Goal: Task Accomplishment & Management: Complete application form

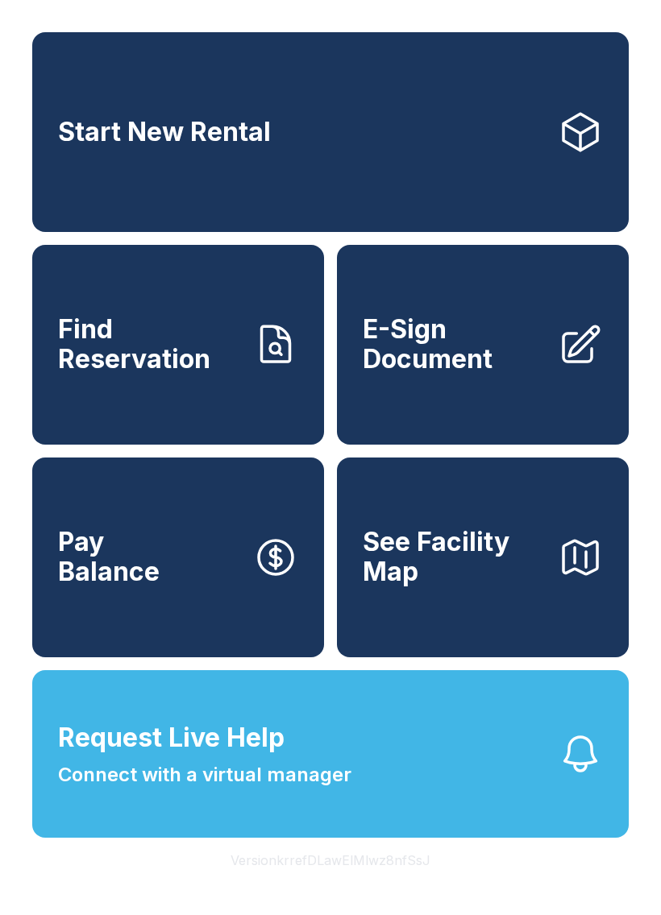
click at [191, 394] on link "Find Reservation" at bounding box center [178, 345] width 292 height 200
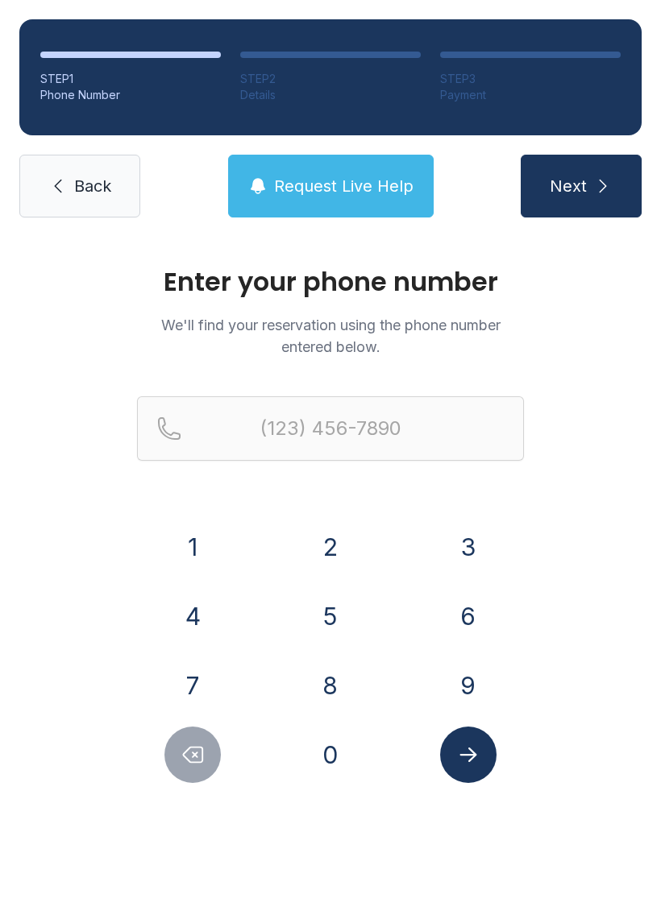
click at [205, 629] on button "4" at bounding box center [192, 616] width 56 height 56
click at [332, 687] on button "8" at bounding box center [330, 686] width 56 height 56
click at [212, 617] on button "4" at bounding box center [192, 616] width 56 height 56
click at [478, 544] on button "3" at bounding box center [468, 547] width 56 height 56
click at [478, 543] on button "3" at bounding box center [468, 547] width 56 height 56
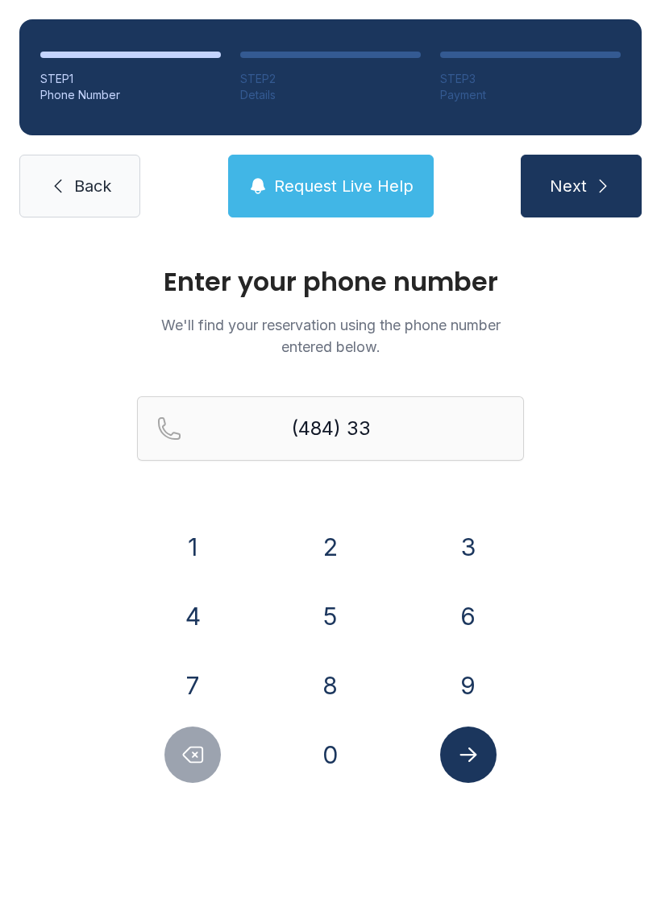
click at [330, 539] on button "2" at bounding box center [330, 547] width 56 height 56
click at [461, 549] on button "3" at bounding box center [468, 547] width 56 height 56
click at [330, 623] on button "5" at bounding box center [330, 616] width 56 height 56
click at [197, 691] on button "7" at bounding box center [192, 686] width 56 height 56
click at [201, 637] on button "4" at bounding box center [192, 616] width 56 height 56
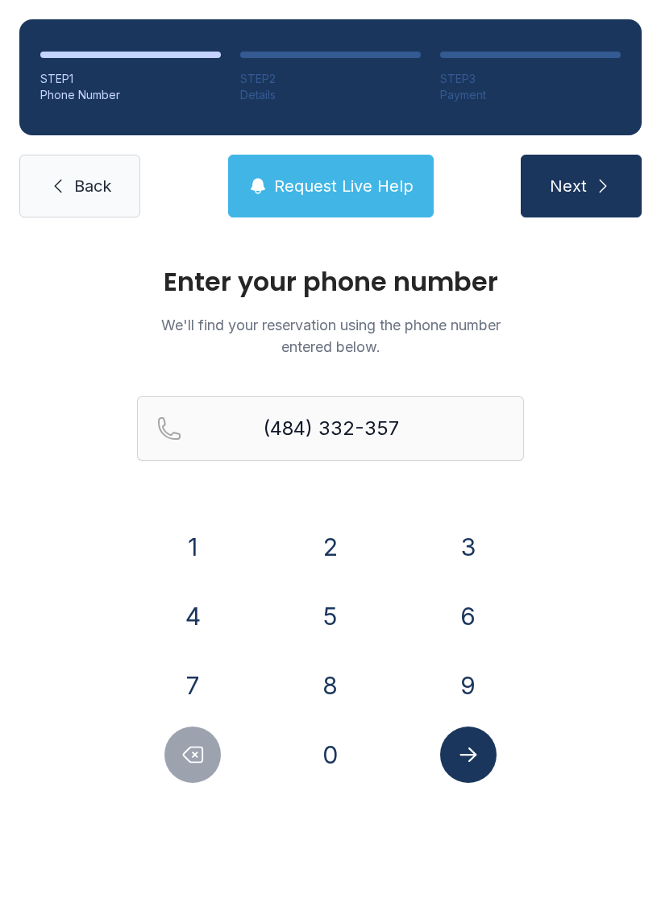
type input "[PHONE_NUMBER]"
click at [470, 756] on icon "Submit lookup form" at bounding box center [467, 755] width 17 height 15
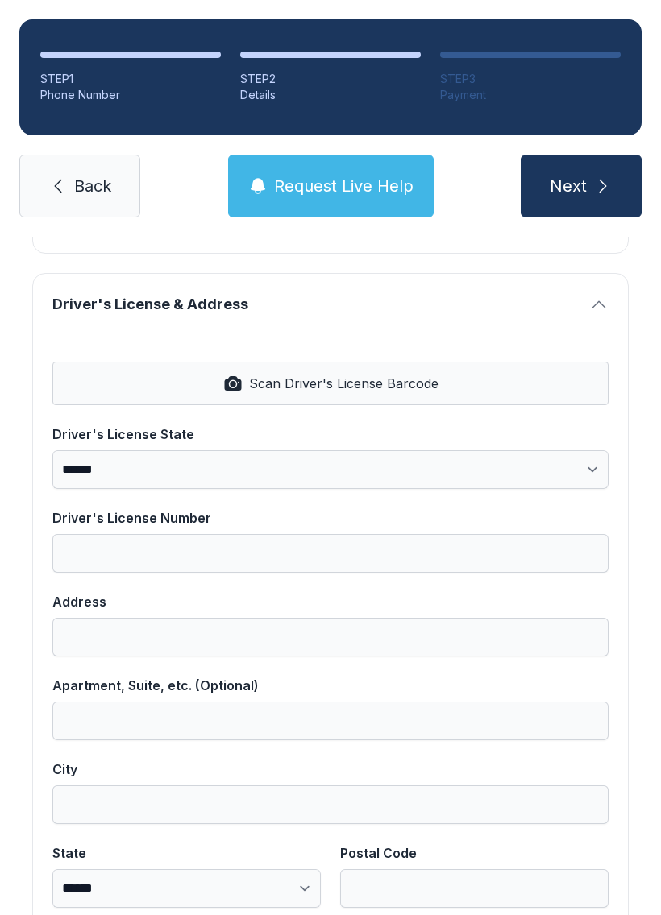
scroll to position [598, 0]
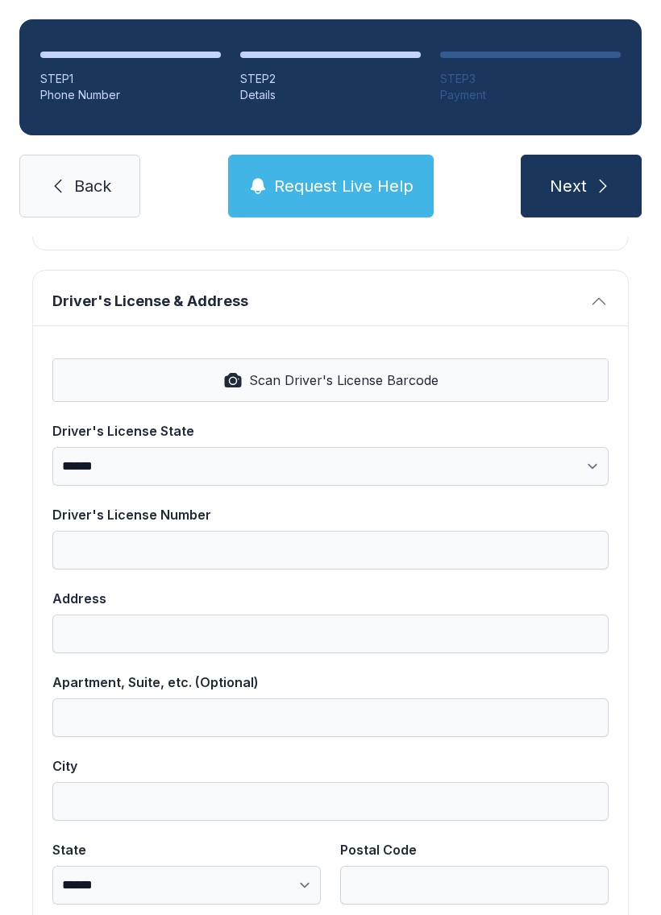
click at [220, 393] on button "Scan Driver's License Barcode" at bounding box center [330, 381] width 556 height 44
select select "**"
type input "*********"
type input "**********"
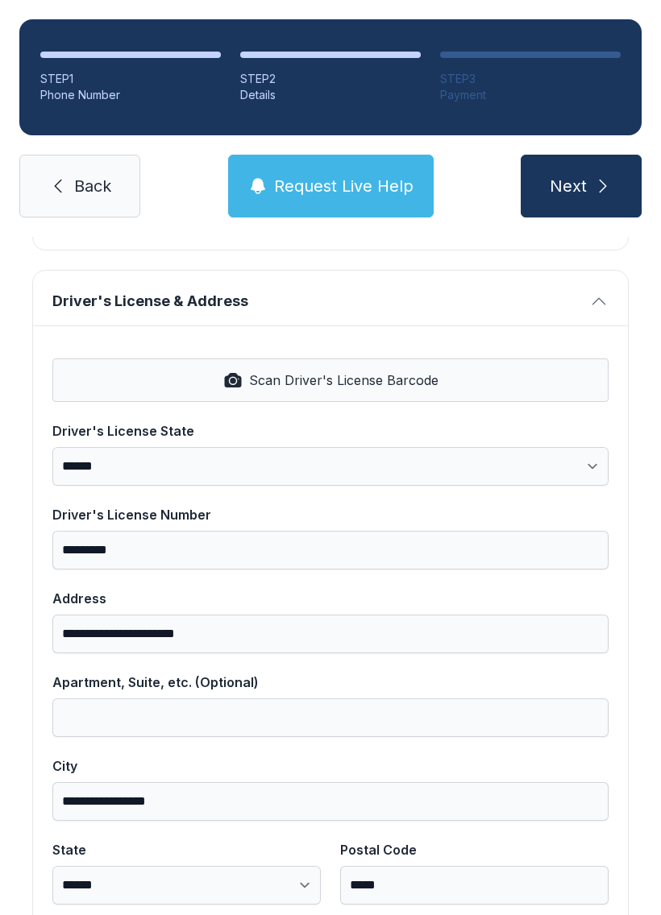
select select "**"
type input "*****"
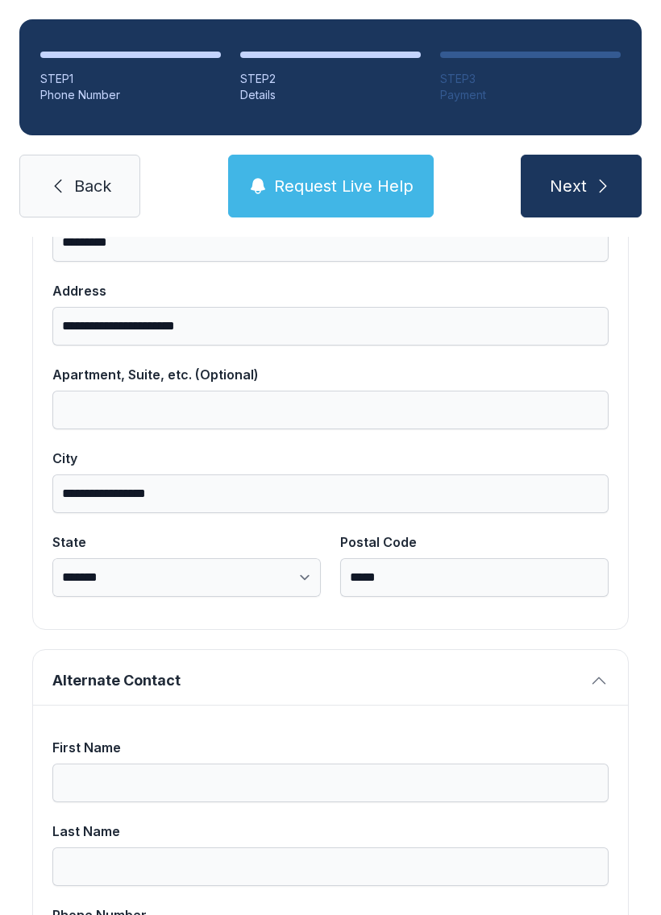
scroll to position [907, 0]
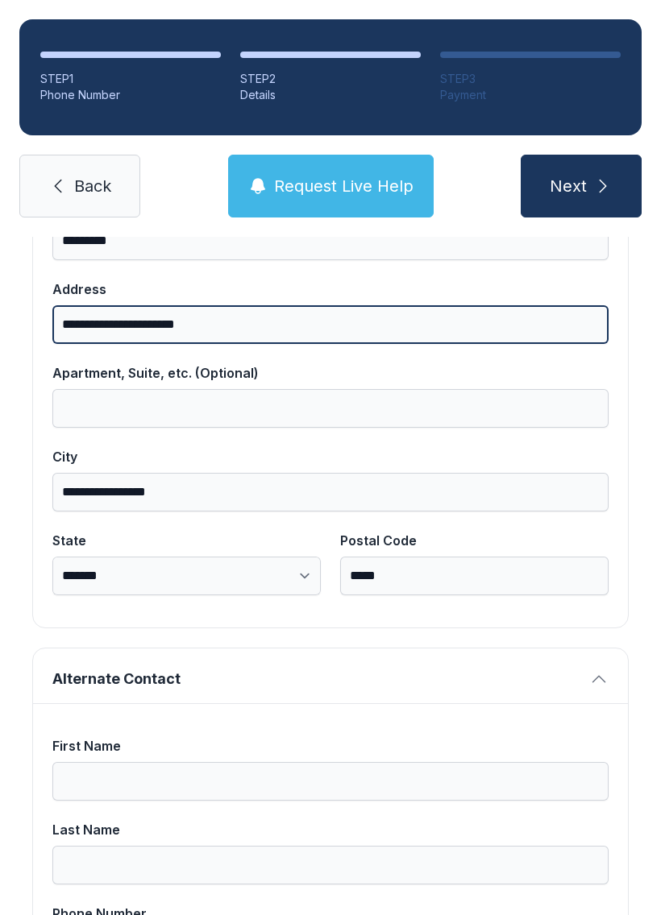
click at [257, 329] on input "**********" at bounding box center [330, 324] width 556 height 39
click at [256, 328] on input "**********" at bounding box center [330, 324] width 556 height 39
type input "**********"
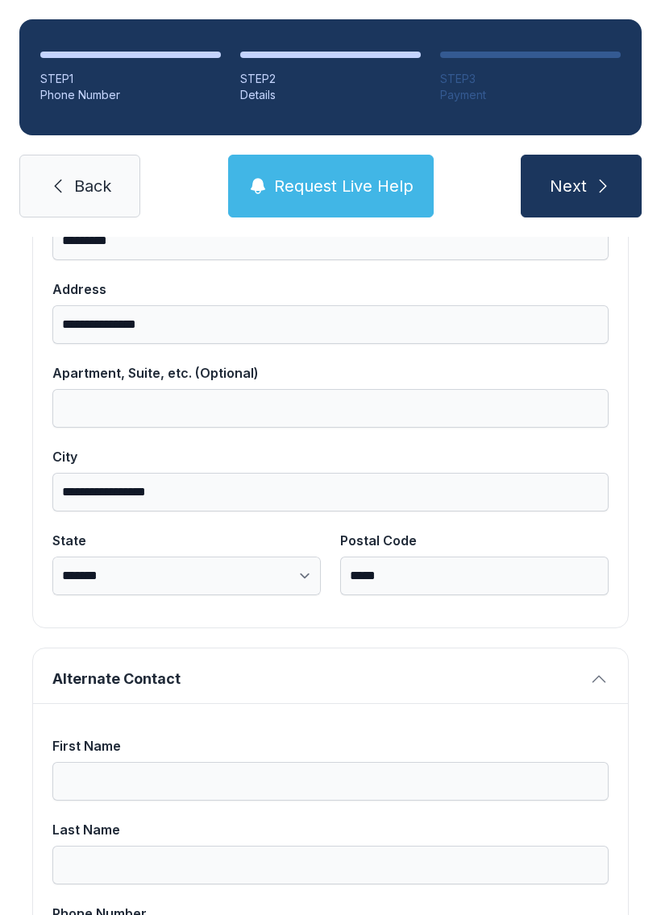
click at [150, 409] on input "Apartment, Suite, etc. (Optional)" at bounding box center [330, 408] width 556 height 39
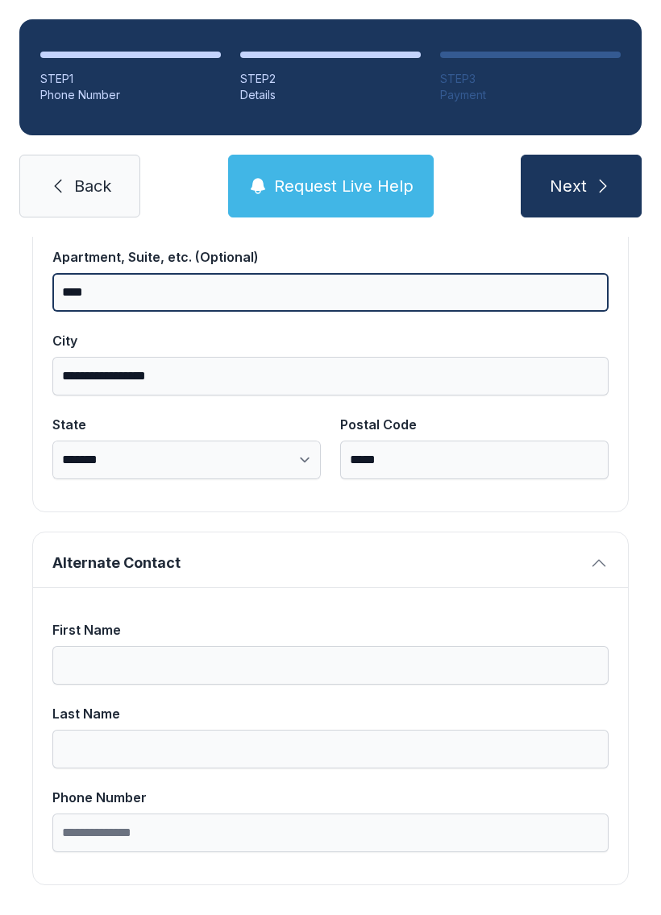
scroll to position [1023, 0]
type input "****"
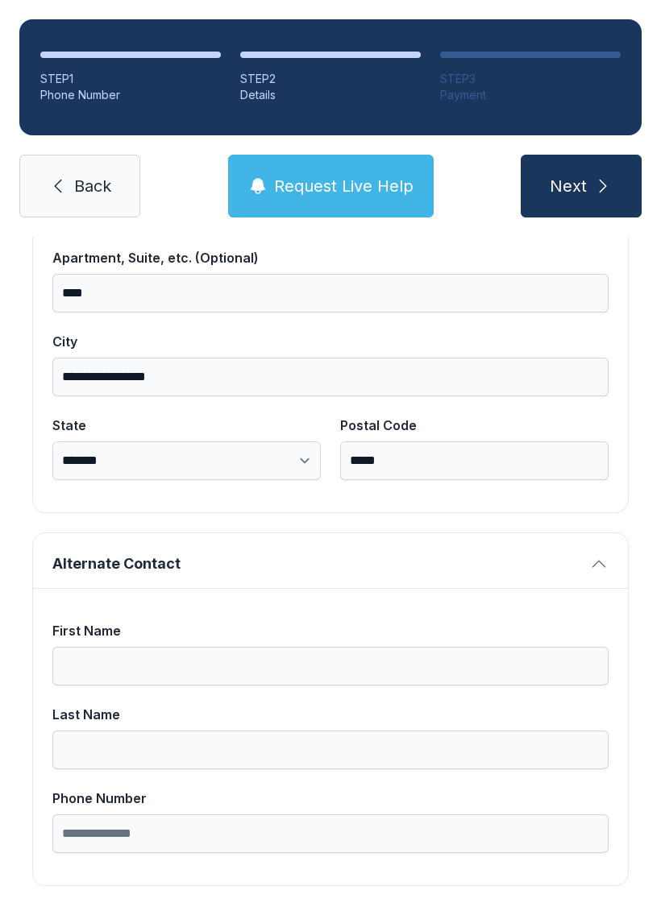
click at [581, 189] on span "Next" at bounding box center [568, 186] width 37 height 23
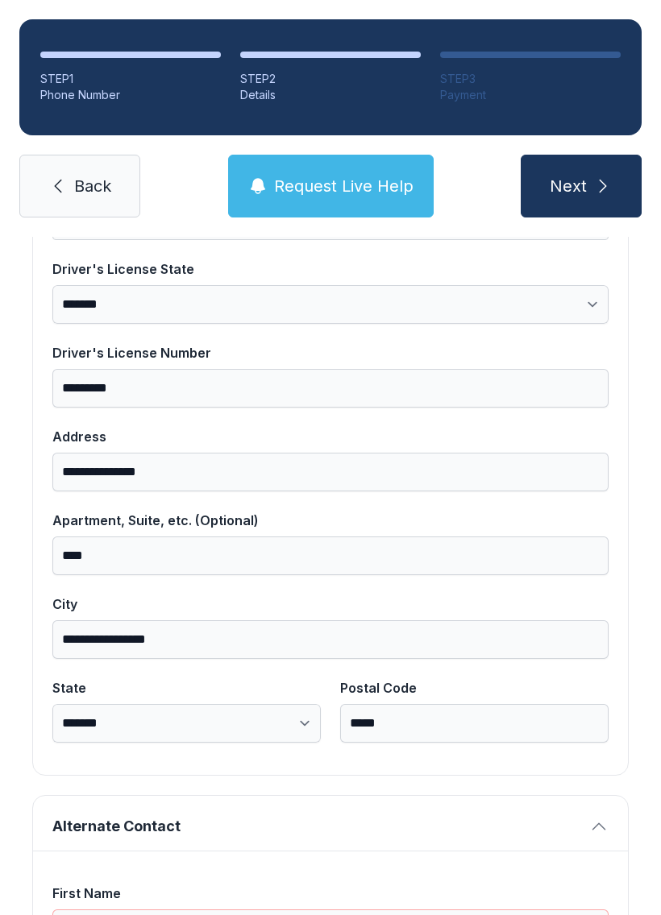
scroll to position [762, 0]
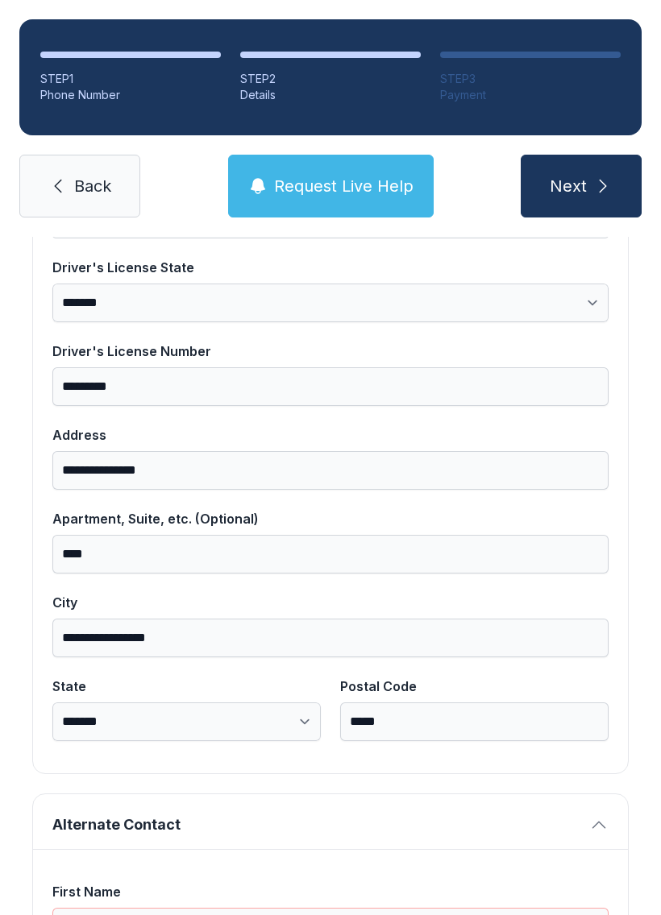
type input "**********"
click at [596, 182] on icon "submit" at bounding box center [602, 185] width 19 height 19
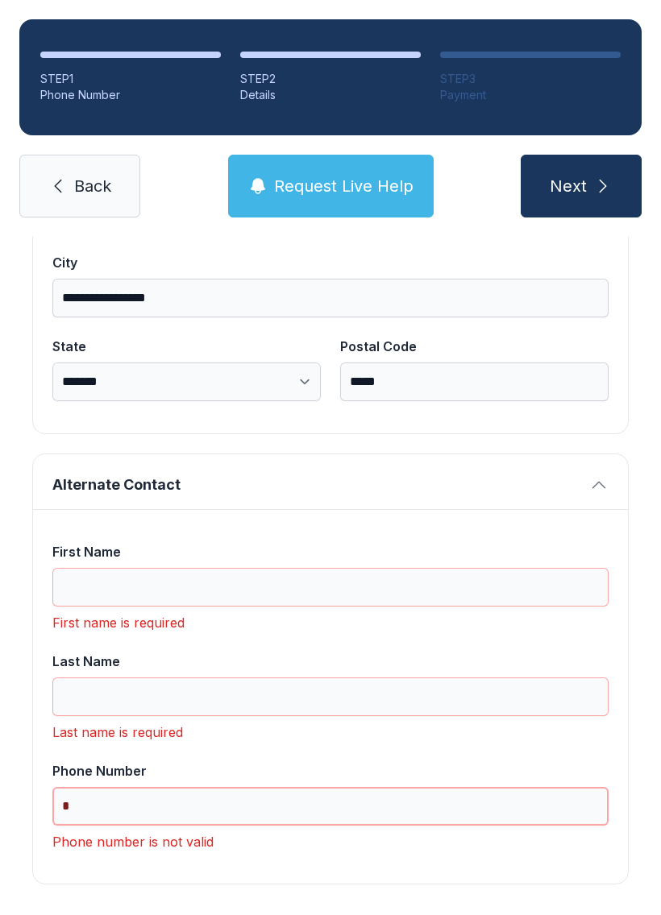
scroll to position [1100, 0]
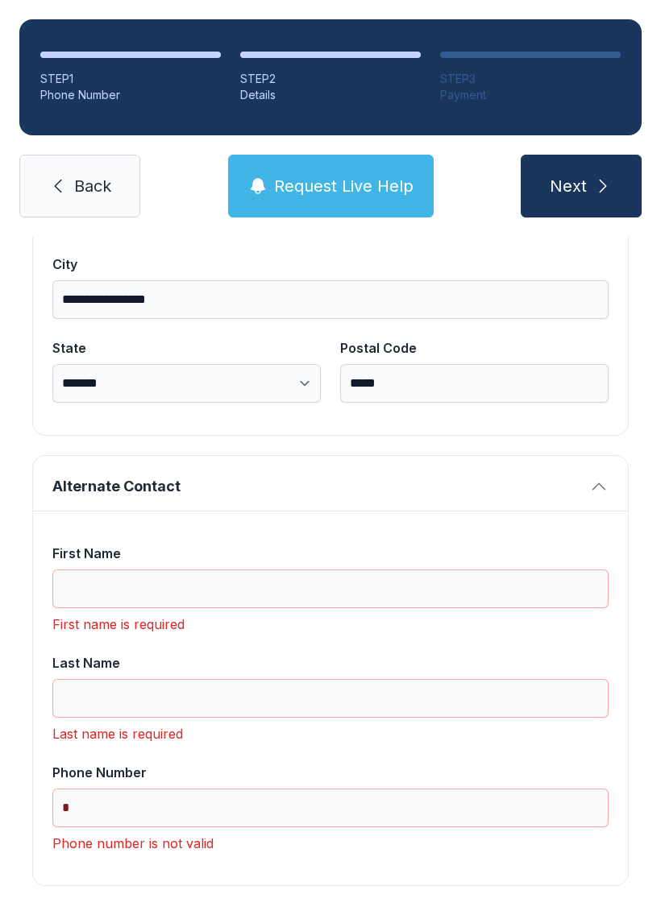
click at [575, 198] on button "Next" at bounding box center [581, 186] width 121 height 63
type input "*"
click at [166, 589] on input "First Name" at bounding box center [330, 589] width 556 height 39
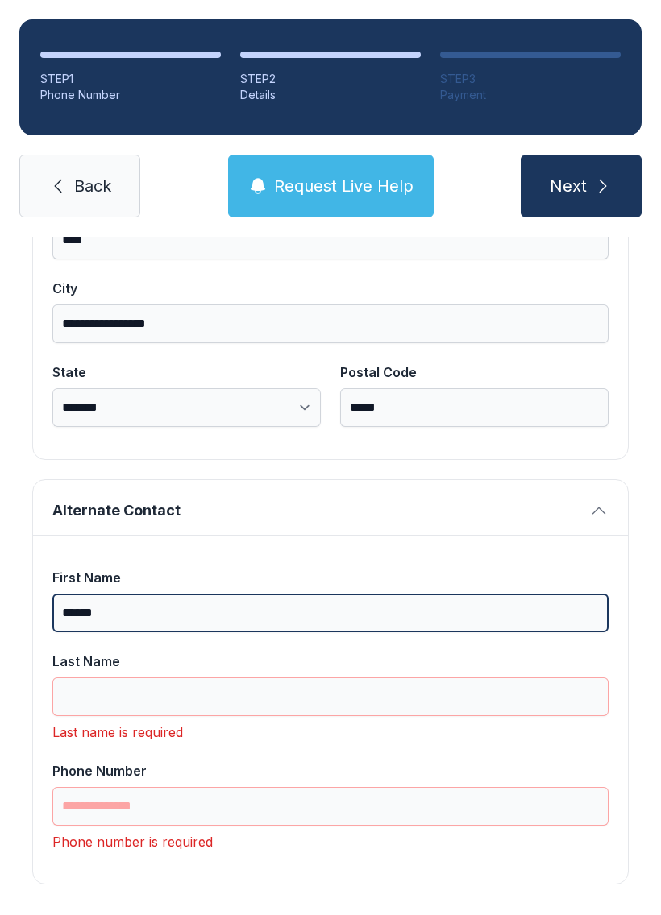
scroll to position [1074, 0]
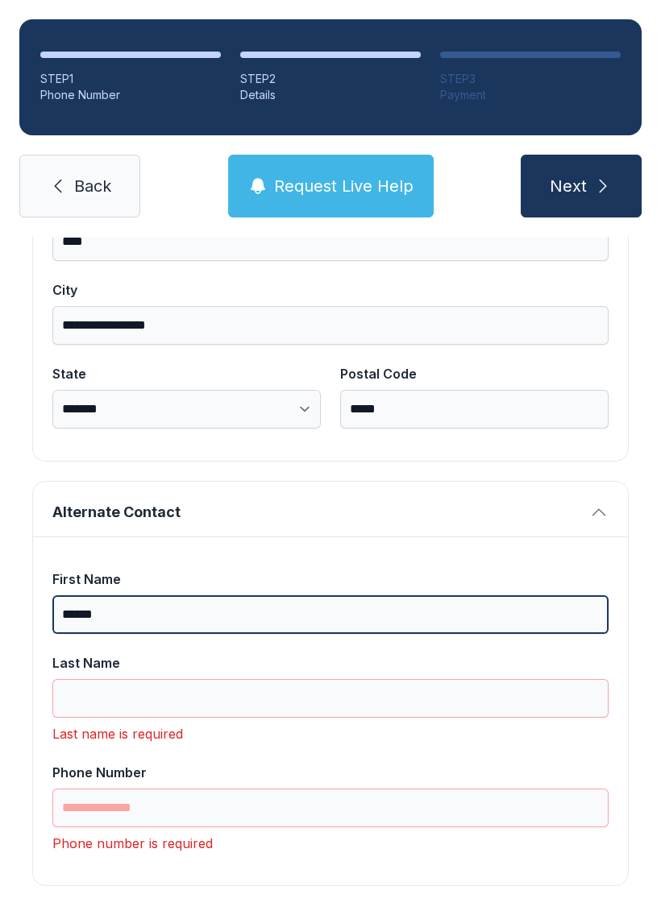
type input "*****"
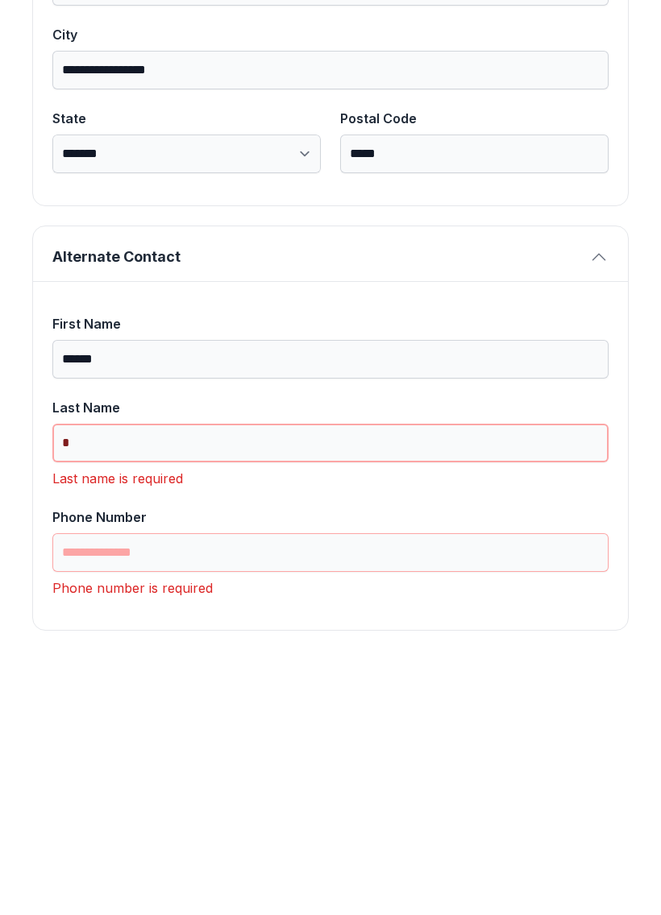
scroll to position [1048, 0]
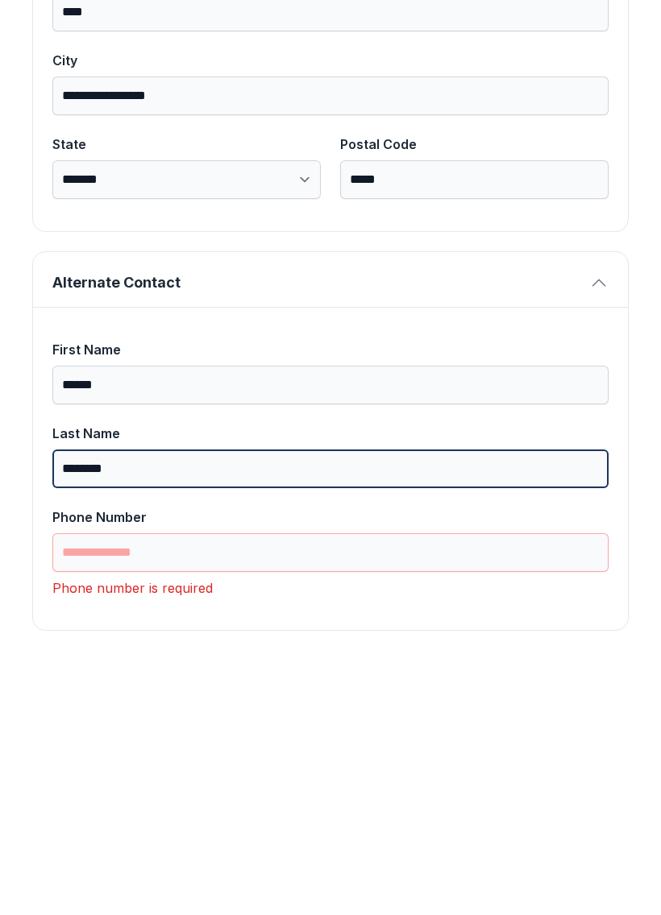
type input "********"
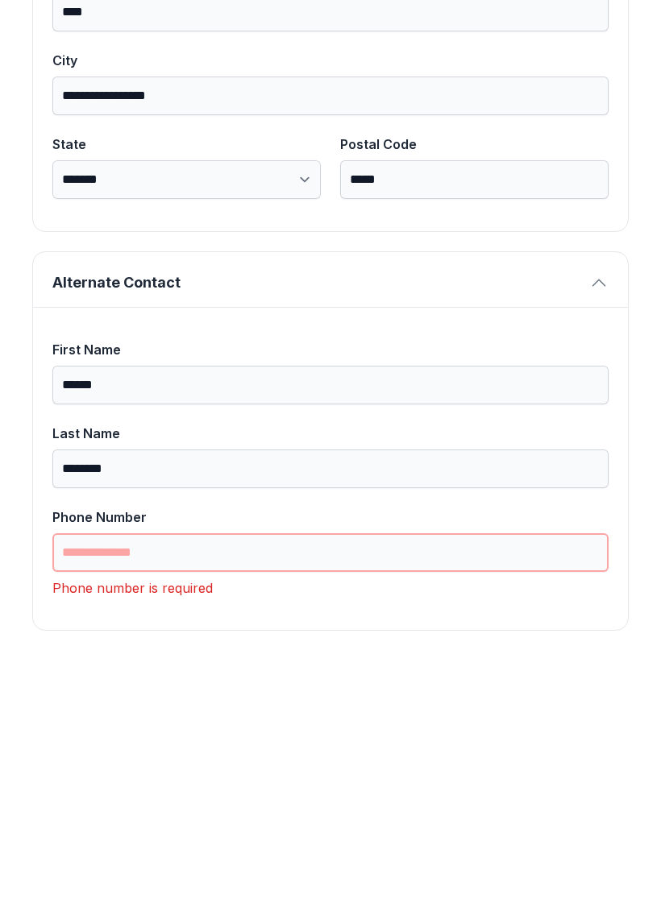
click at [247, 789] on input "Phone Number" at bounding box center [330, 808] width 556 height 39
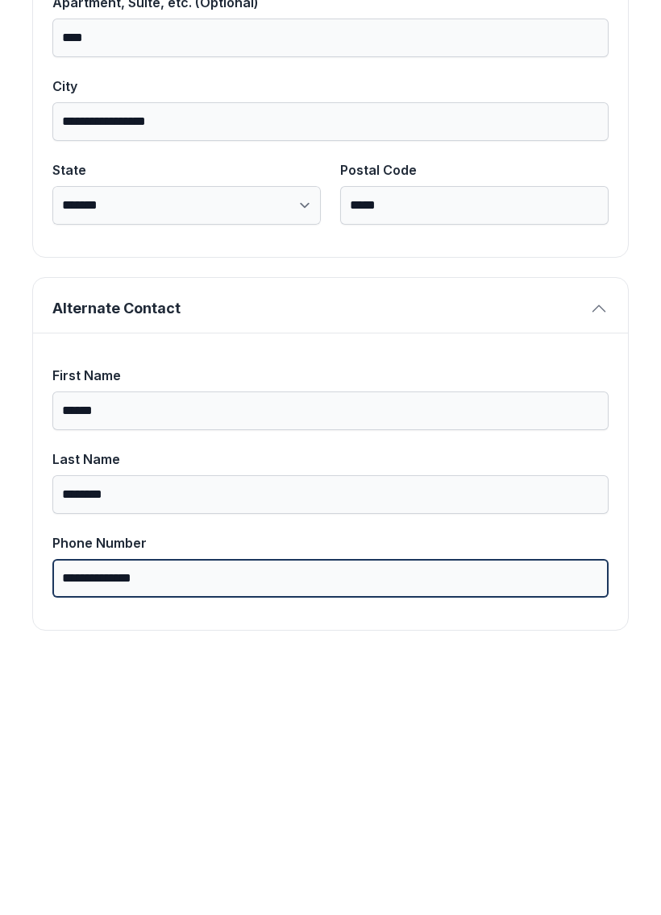
type input "**********"
click at [580, 155] on button "Next" at bounding box center [581, 186] width 121 height 63
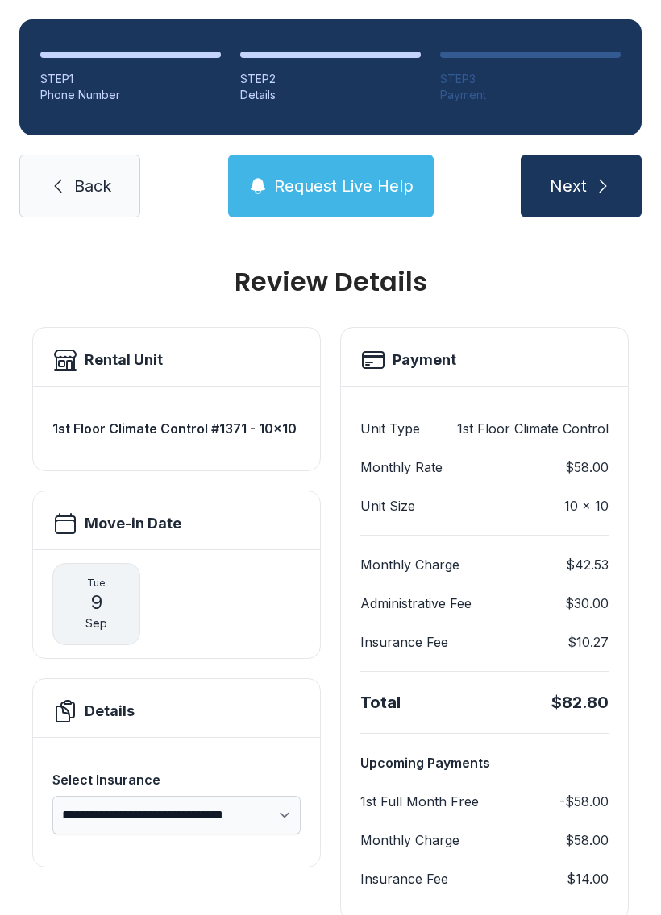
scroll to position [0, 0]
click at [587, 156] on button "Next" at bounding box center [581, 186] width 121 height 63
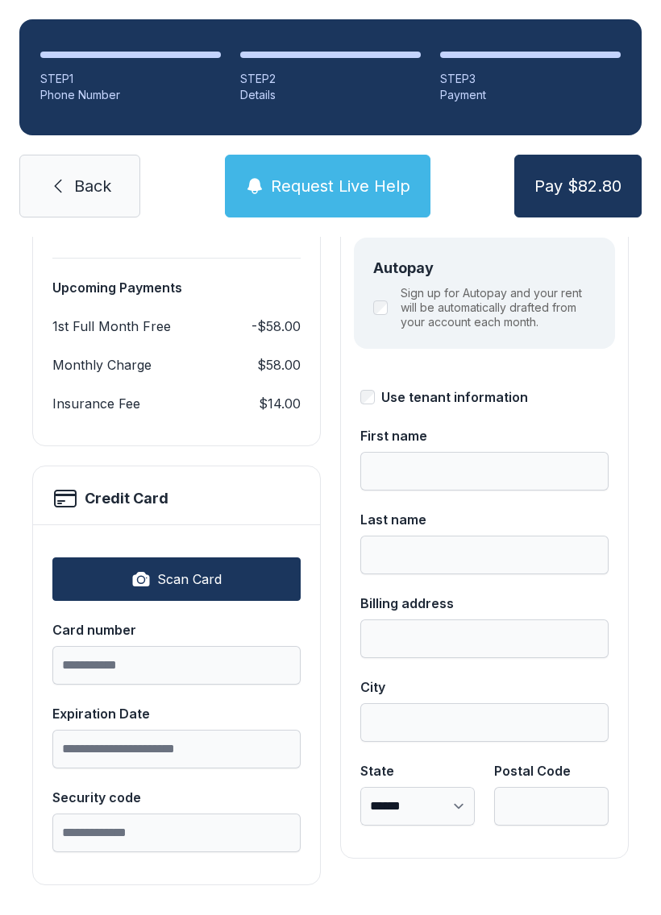
scroll to position [202, 0]
click at [359, 193] on span "Request Live Help" at bounding box center [340, 186] width 139 height 23
click at [253, 426] on div "Upcoming Payments 1st Full Month Free -$58.00 Monthly Charge $58.00 Insurance F…" at bounding box center [176, 346] width 248 height 175
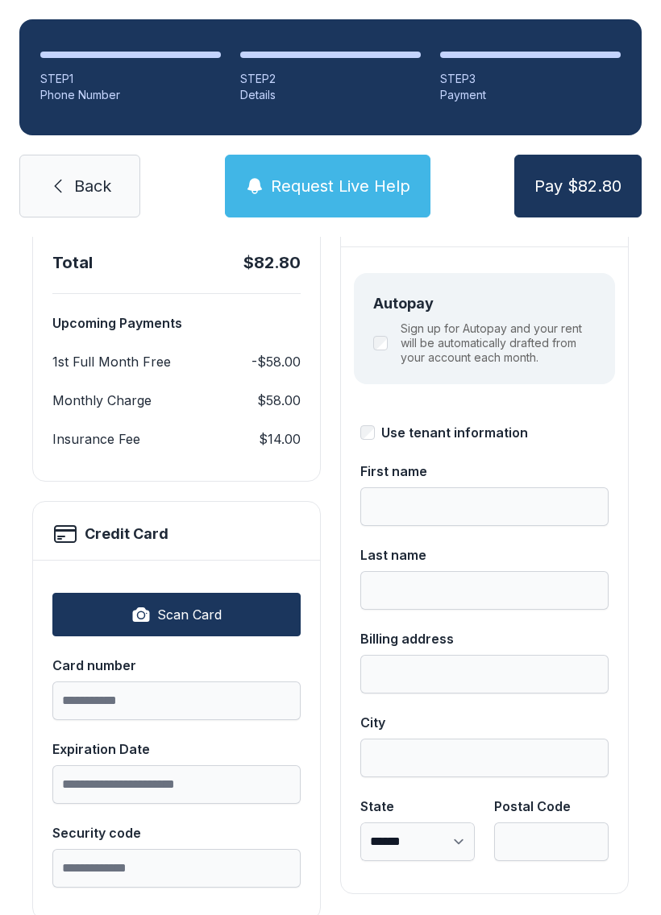
scroll to position [167, 0]
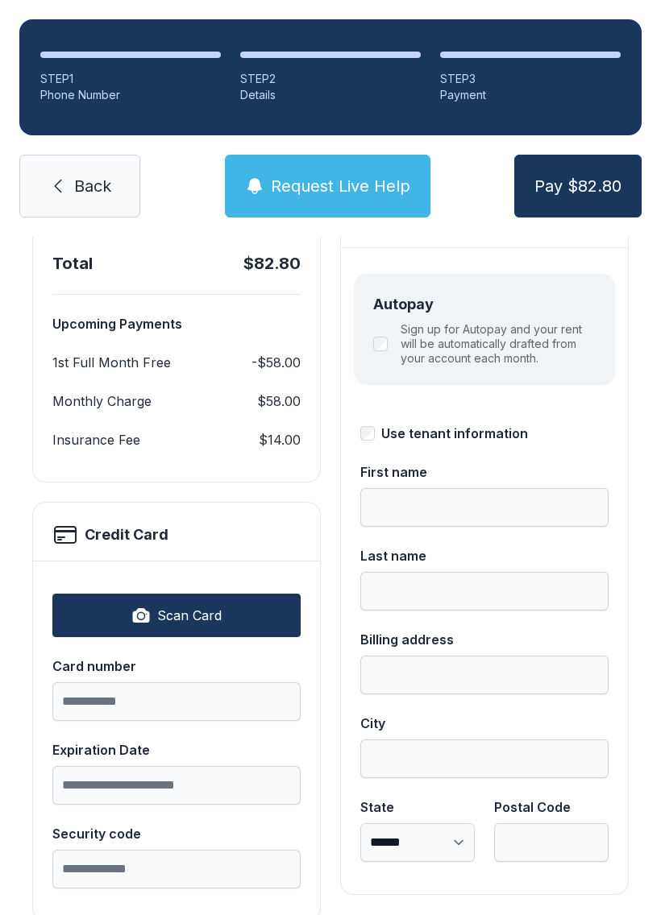
click at [76, 188] on span "Back" at bounding box center [92, 186] width 37 height 23
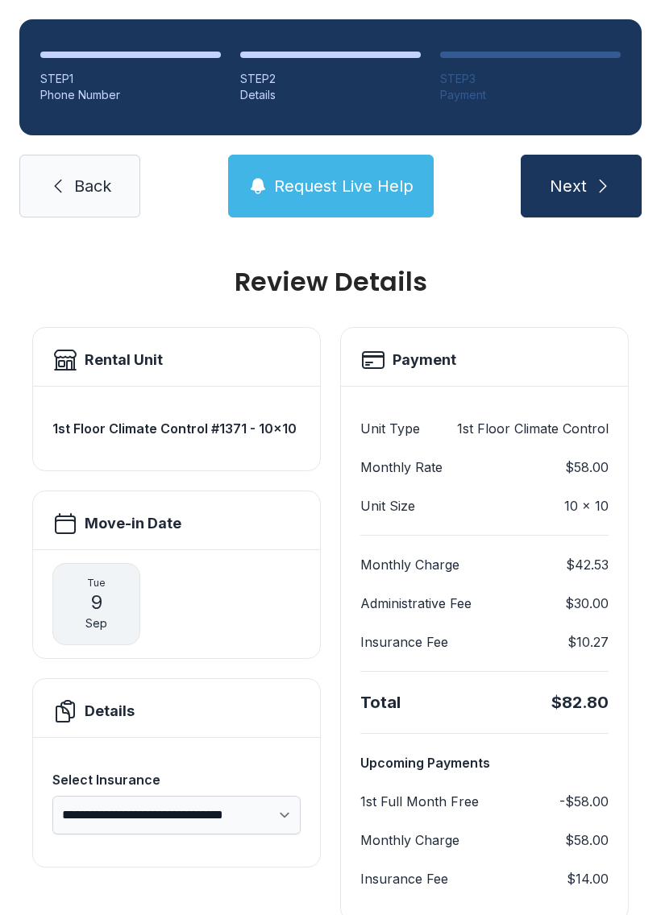
click at [81, 188] on span "Back" at bounding box center [92, 186] width 37 height 23
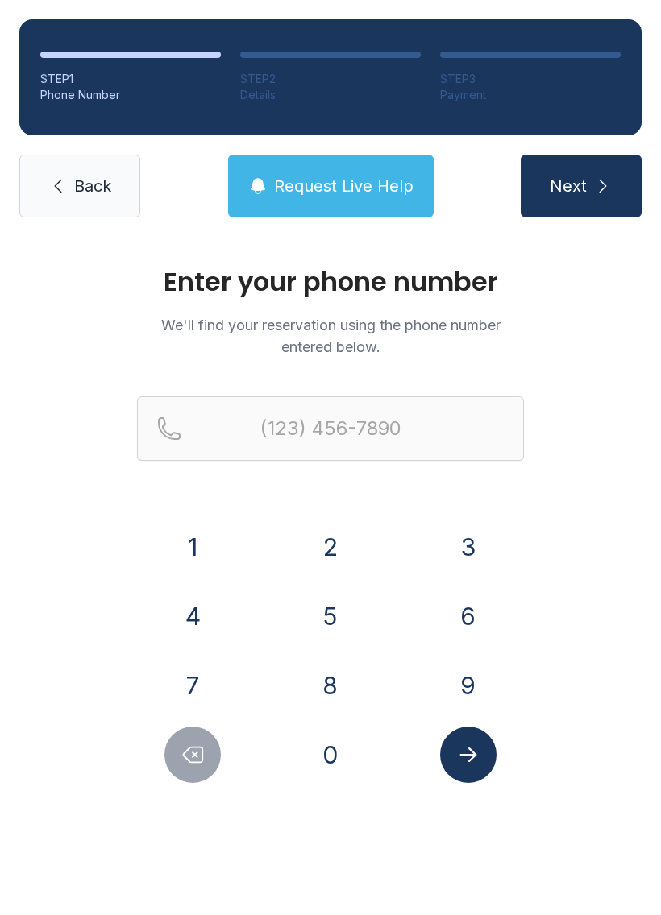
click at [200, 625] on button "4" at bounding box center [192, 616] width 56 height 56
click at [335, 685] on button "8" at bounding box center [330, 686] width 56 height 56
click at [199, 625] on button "4" at bounding box center [192, 616] width 56 height 56
click at [471, 543] on button "3" at bounding box center [468, 547] width 56 height 56
click at [471, 542] on button "3" at bounding box center [468, 547] width 56 height 56
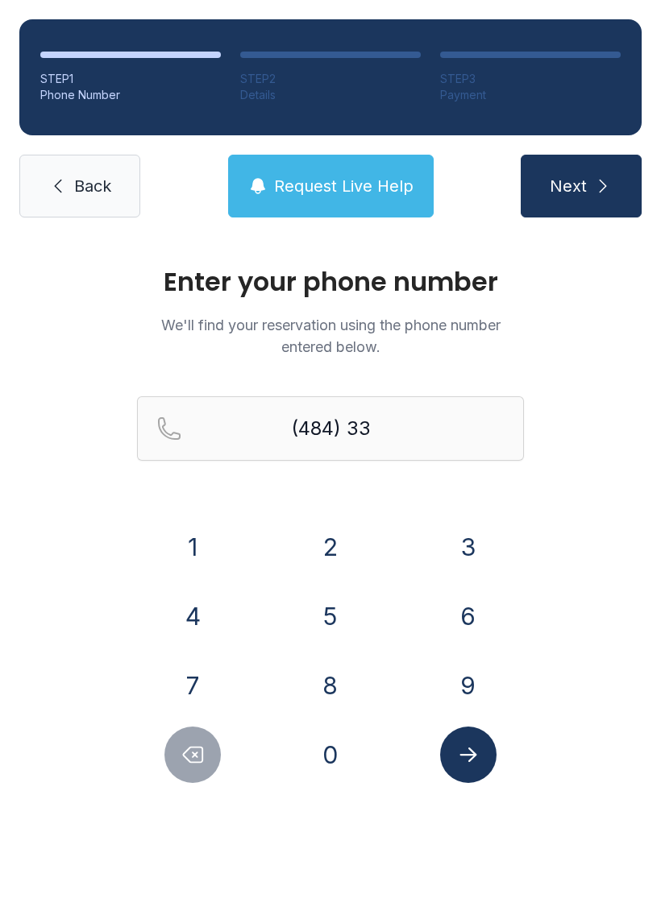
click at [328, 561] on button "2" at bounding box center [330, 547] width 56 height 56
click at [466, 550] on button "3" at bounding box center [468, 547] width 56 height 56
click at [330, 633] on button "5" at bounding box center [330, 616] width 56 height 56
click at [192, 695] on button "7" at bounding box center [192, 686] width 56 height 56
click at [200, 619] on button "4" at bounding box center [192, 616] width 56 height 56
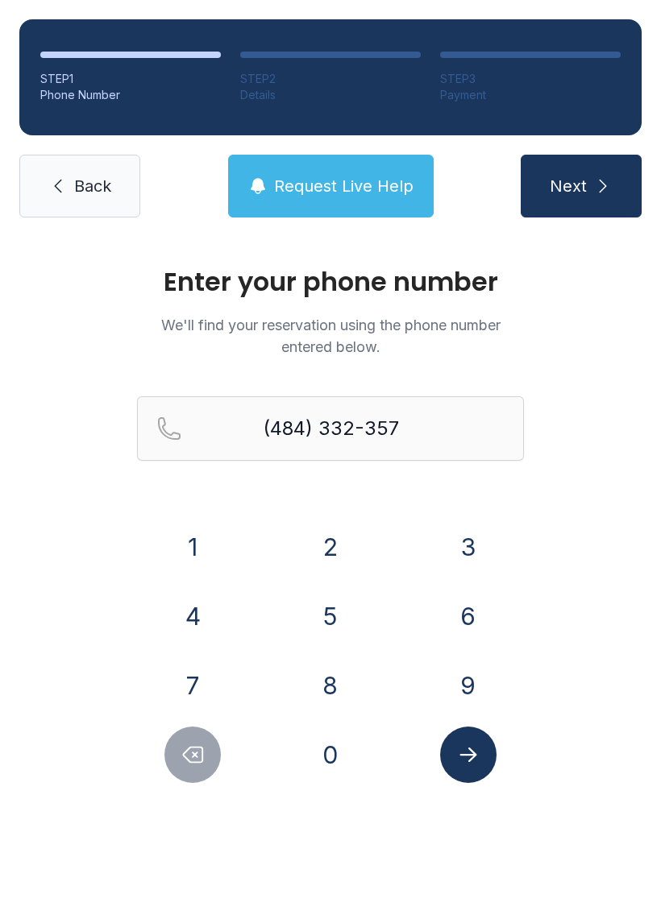
type input "[PHONE_NUMBER]"
click at [576, 192] on span "Next" at bounding box center [568, 186] width 37 height 23
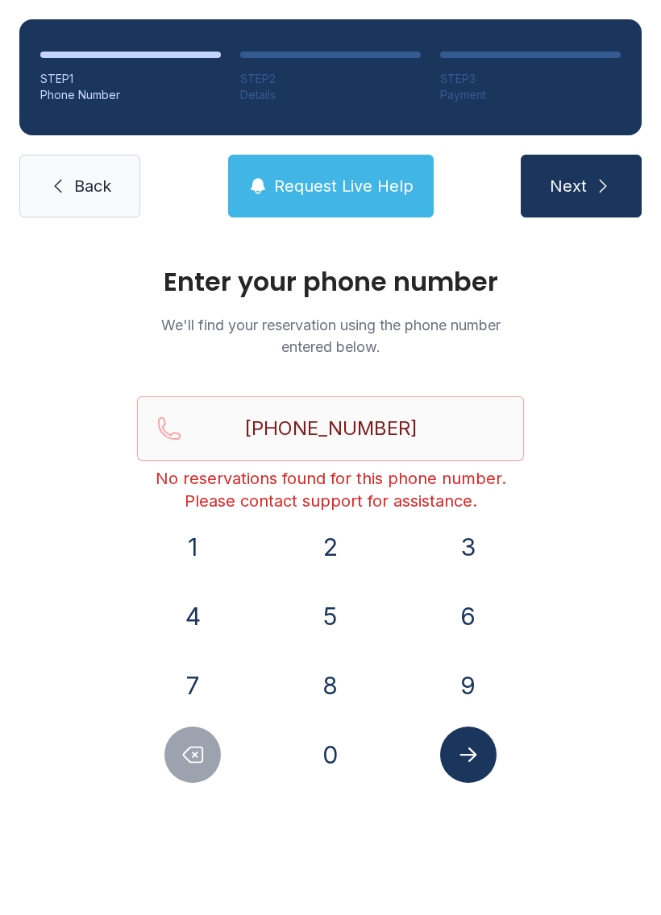
click at [495, 761] on button "Submit lookup form" at bounding box center [468, 755] width 56 height 56
click at [467, 754] on icon "Submit lookup form" at bounding box center [468, 755] width 24 height 24
click at [95, 176] on span "Back" at bounding box center [92, 186] width 37 height 23
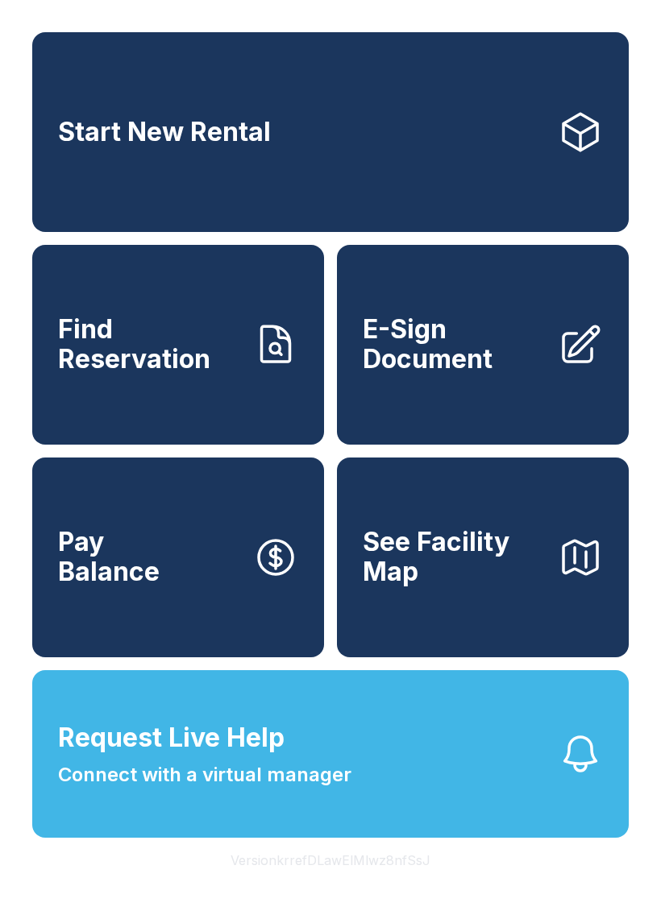
click at [476, 374] on span "E-Sign Document" at bounding box center [454, 344] width 182 height 59
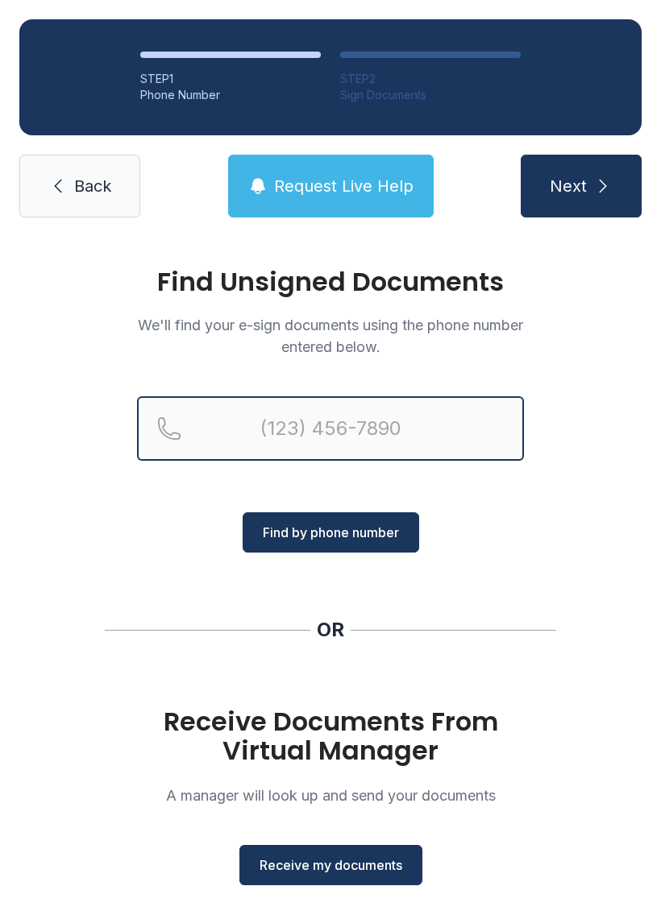
click at [309, 413] on input "Reservation phone number" at bounding box center [330, 428] width 387 height 64
type input "[PHONE_NUMBER]"
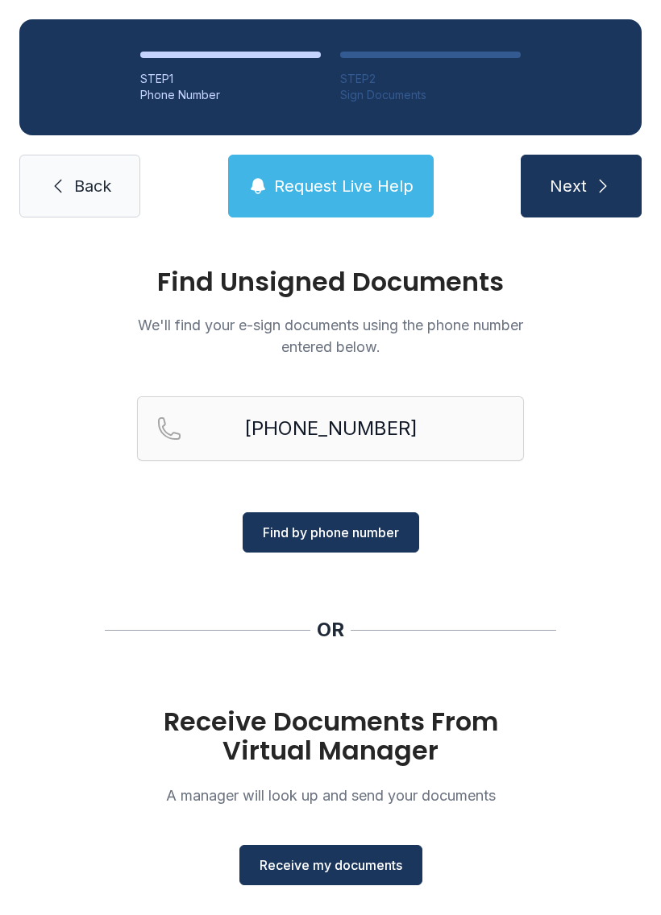
click at [586, 195] on span "Next" at bounding box center [568, 186] width 37 height 23
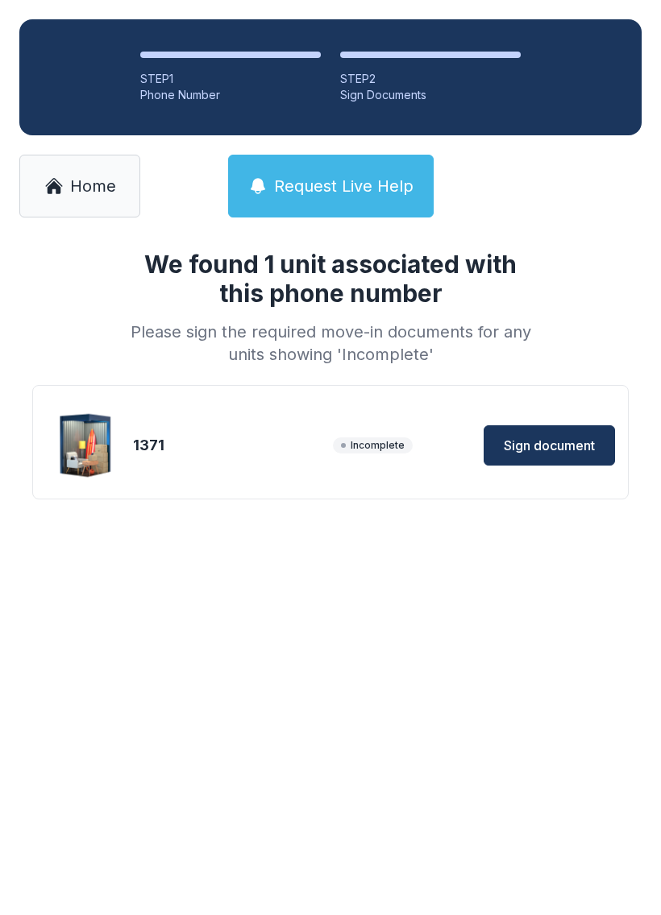
click at [535, 453] on span "Sign document" at bounding box center [549, 445] width 91 height 19
click at [65, 189] on link "Home" at bounding box center [79, 186] width 121 height 63
